Goal: Book appointment/travel/reservation

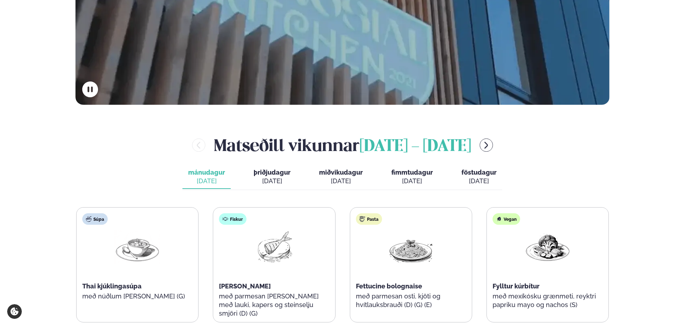
scroll to position [250, 0]
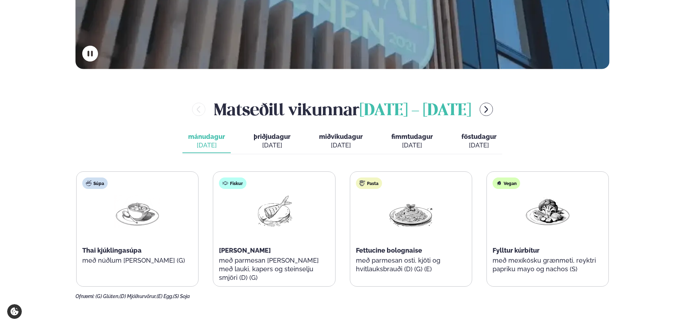
click at [271, 140] on span "þriðjudagur" at bounding box center [271, 137] width 37 height 8
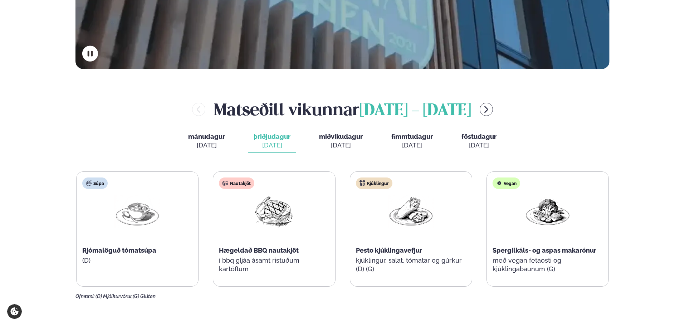
click at [337, 153] on button "miðvikudagur mið. [DATE]" at bounding box center [340, 141] width 55 height 24
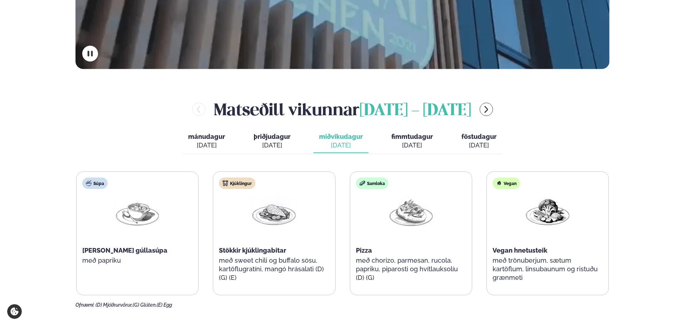
click at [409, 138] on span "fimmtudagur" at bounding box center [411, 137] width 41 height 8
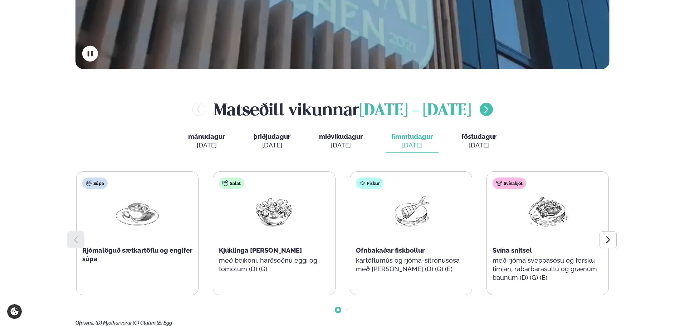
click at [490, 105] on icon "menu-btn-right" at bounding box center [486, 109] width 9 height 9
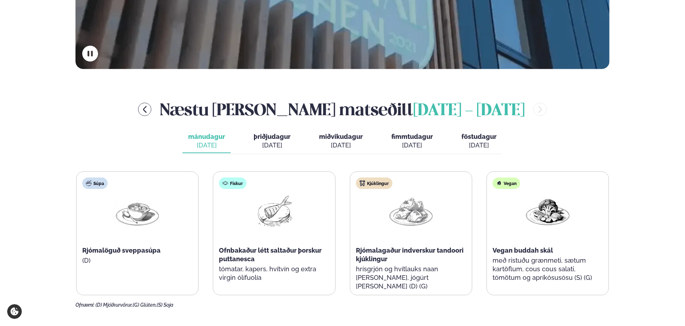
click at [273, 141] on div "[DATE]" at bounding box center [271, 145] width 37 height 9
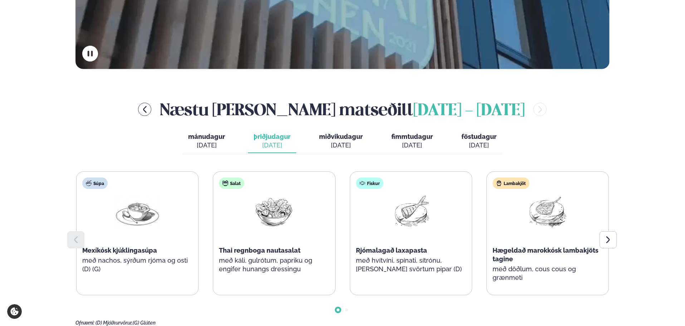
click at [345, 137] on span "miðvikudagur" at bounding box center [341, 137] width 44 height 8
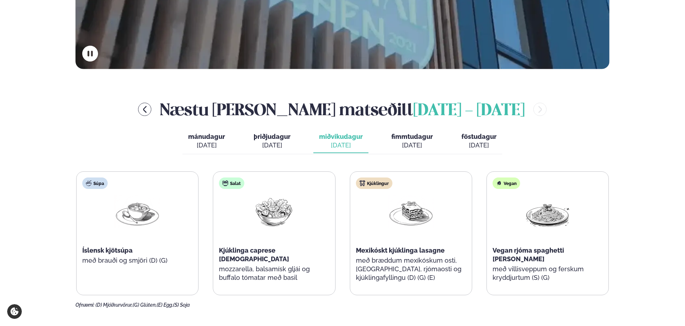
click at [405, 136] on span "fimmtudagur" at bounding box center [411, 137] width 41 height 8
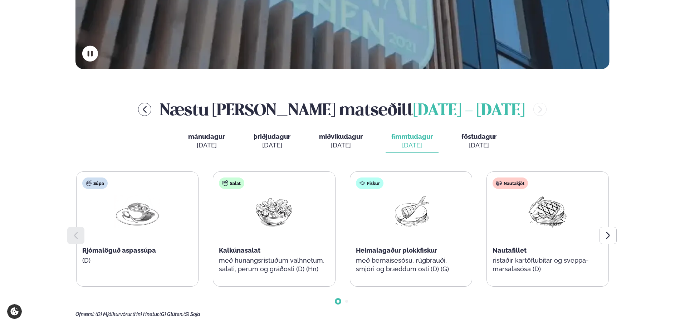
click at [467, 137] on span "föstudagur" at bounding box center [478, 137] width 35 height 8
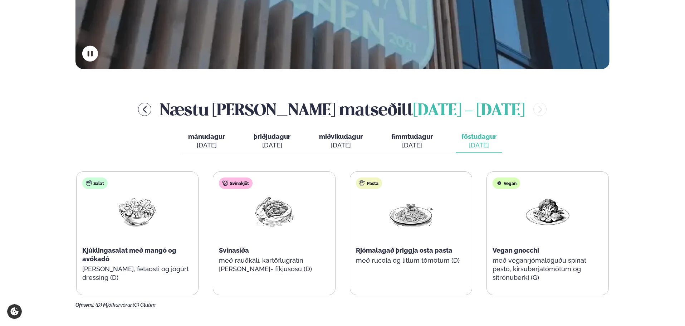
click at [421, 136] on span "fimmtudagur" at bounding box center [411, 137] width 41 height 8
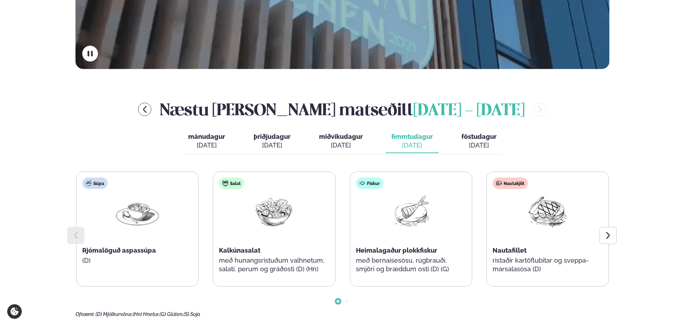
click at [470, 139] on span "föstudagur" at bounding box center [478, 137] width 35 height 8
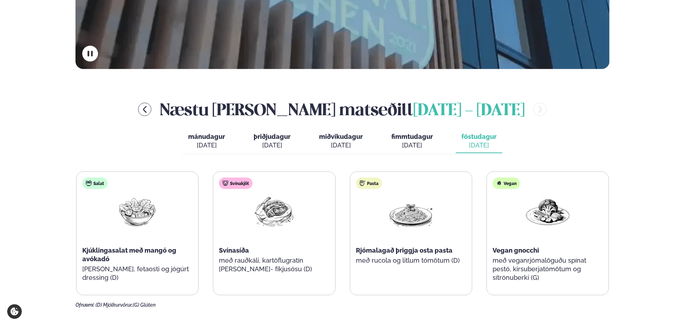
click at [205, 136] on span "mánudagur" at bounding box center [206, 137] width 37 height 8
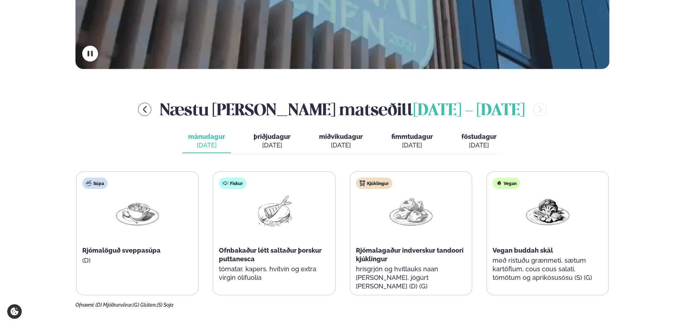
click at [336, 135] on span "miðvikudagur" at bounding box center [341, 137] width 44 height 8
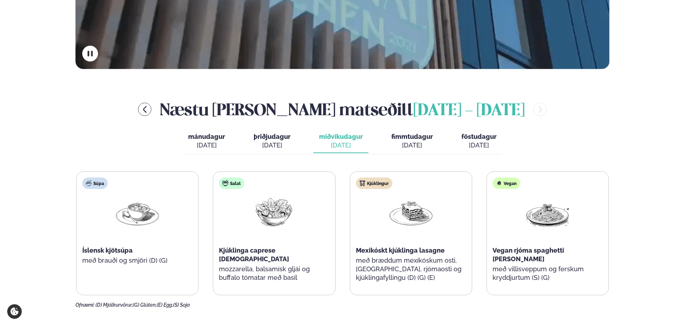
click at [196, 141] on button "mánudagur mán. [DATE]" at bounding box center [206, 141] width 48 height 24
